Goal: Transaction & Acquisition: Purchase product/service

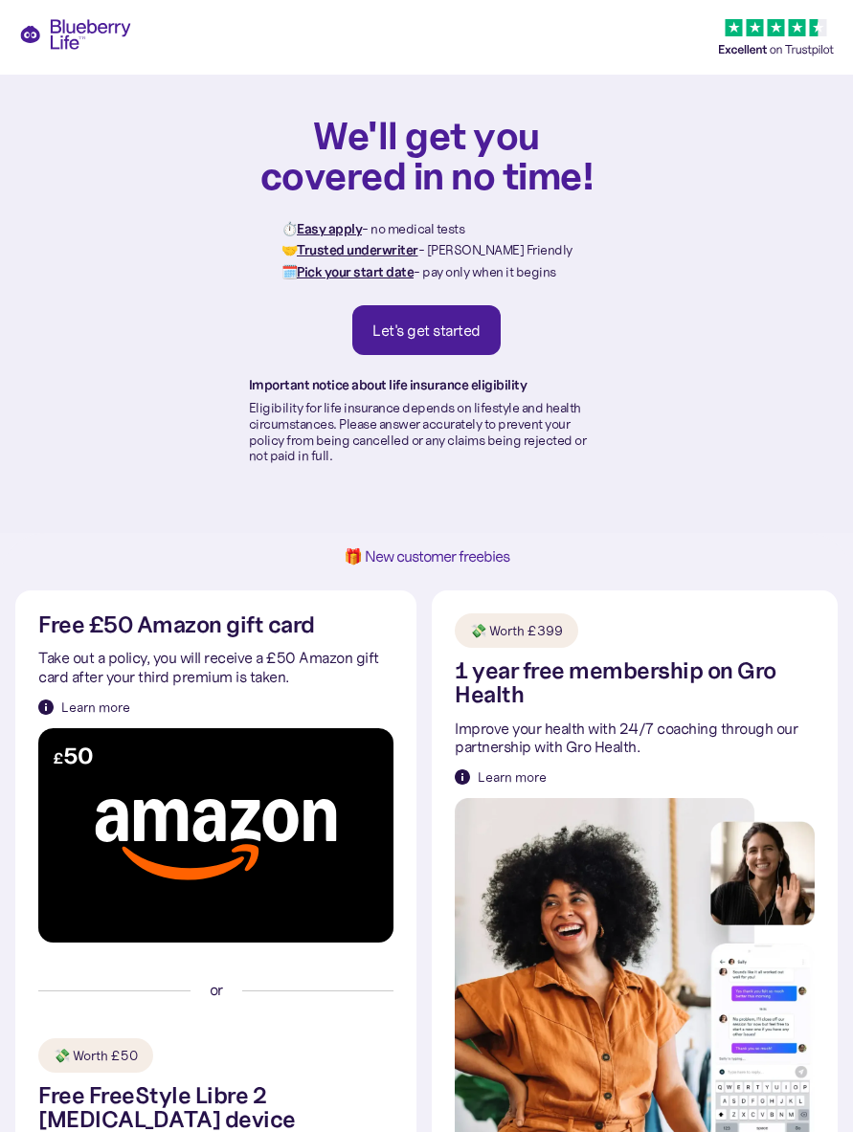
click at [463, 328] on div "Let's get started" at bounding box center [426, 330] width 108 height 19
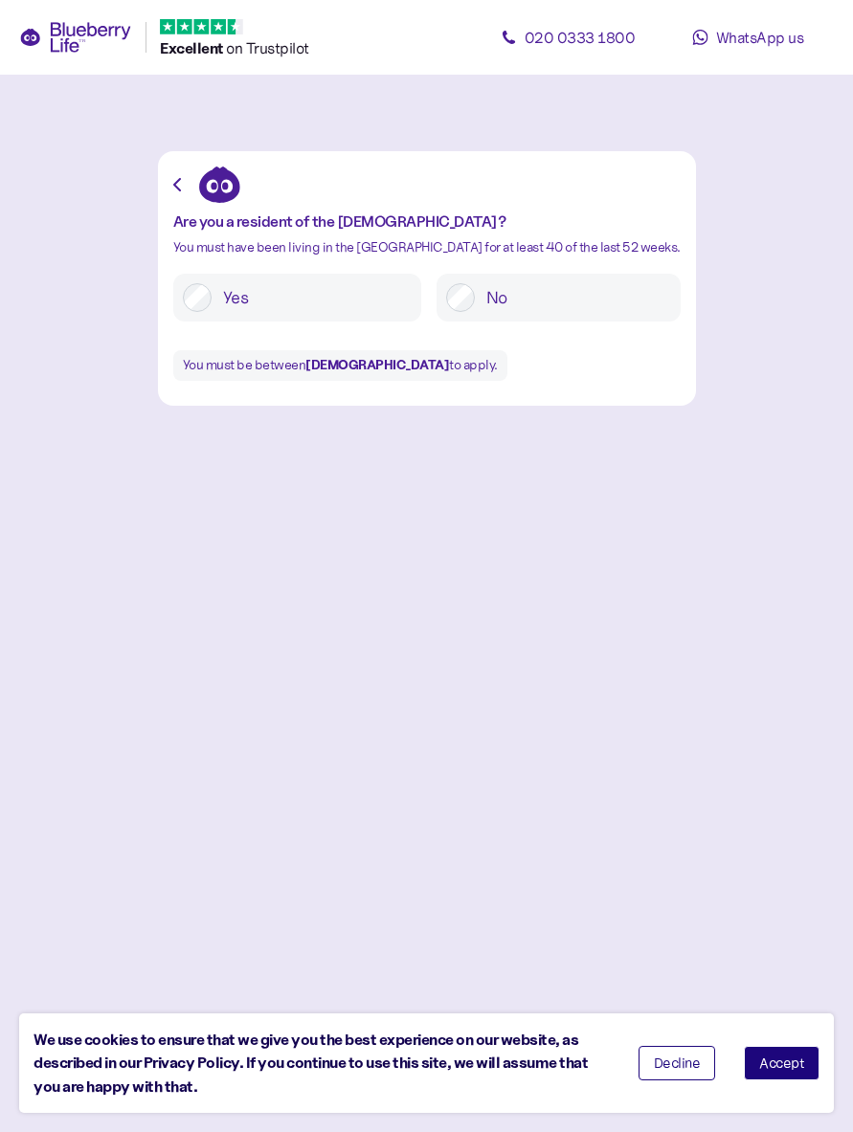
click at [796, 1058] on button "Accept" at bounding box center [782, 1063] width 76 height 34
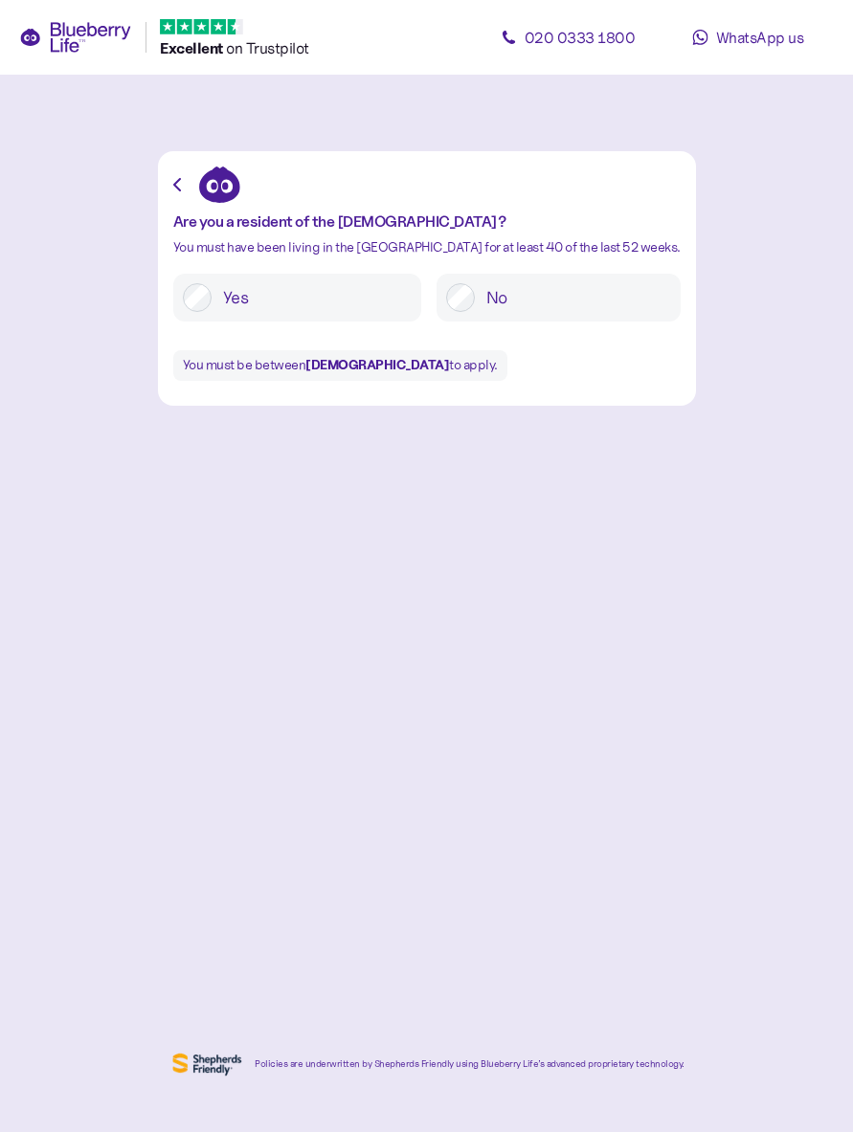
click at [326, 296] on label "Yes" at bounding box center [312, 297] width 200 height 29
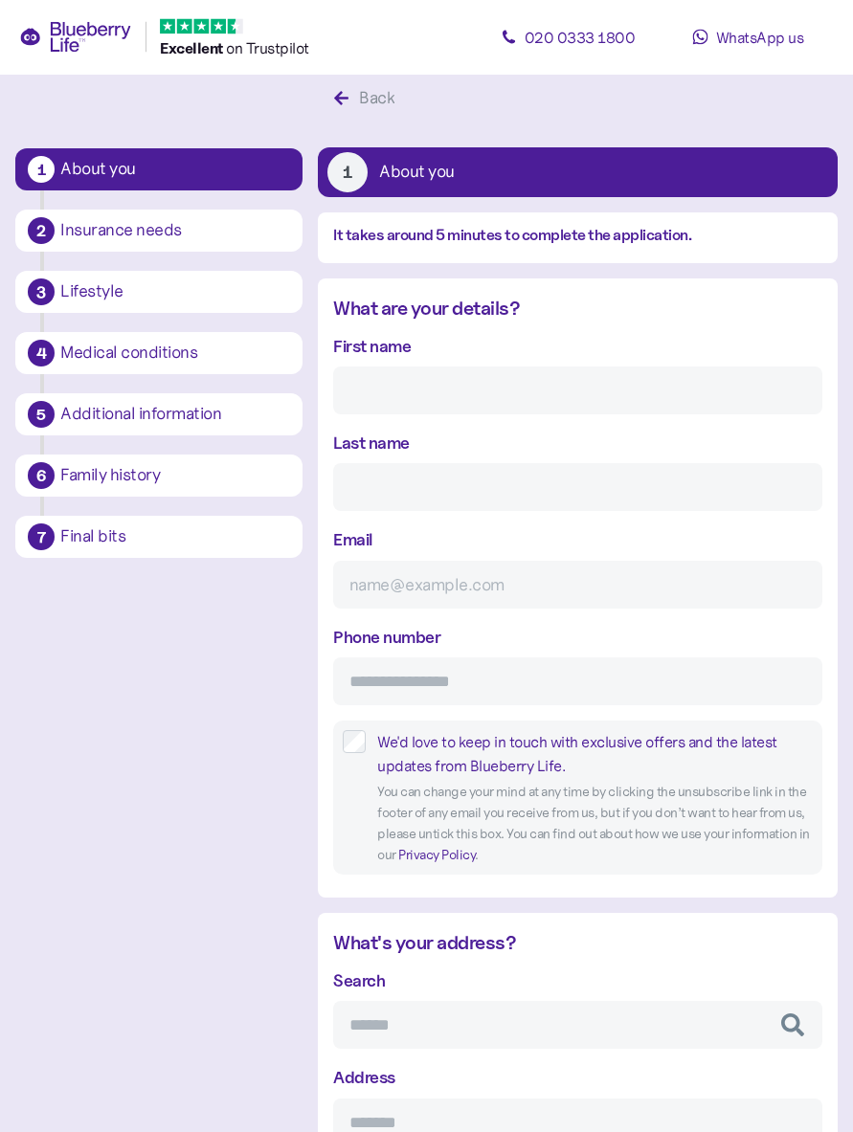
scroll to position [35, 0]
